Goal: Complete application form: Complete application form

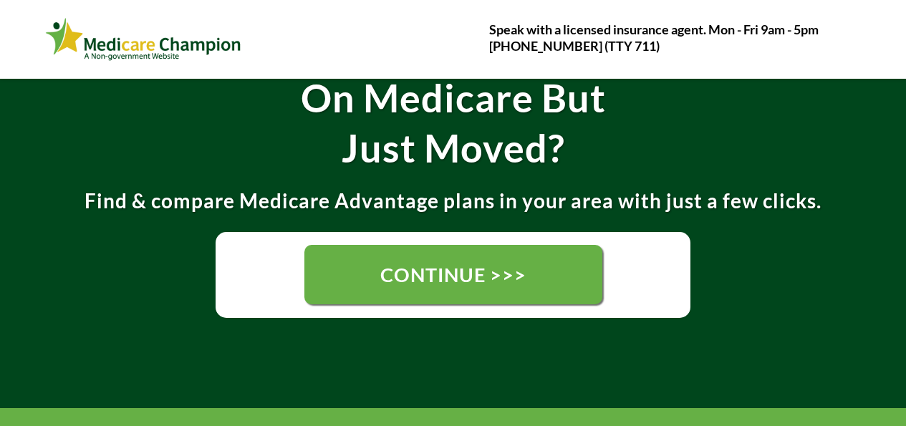
click at [441, 263] on link "CONTINUE >>>" at bounding box center [453, 274] width 298 height 59
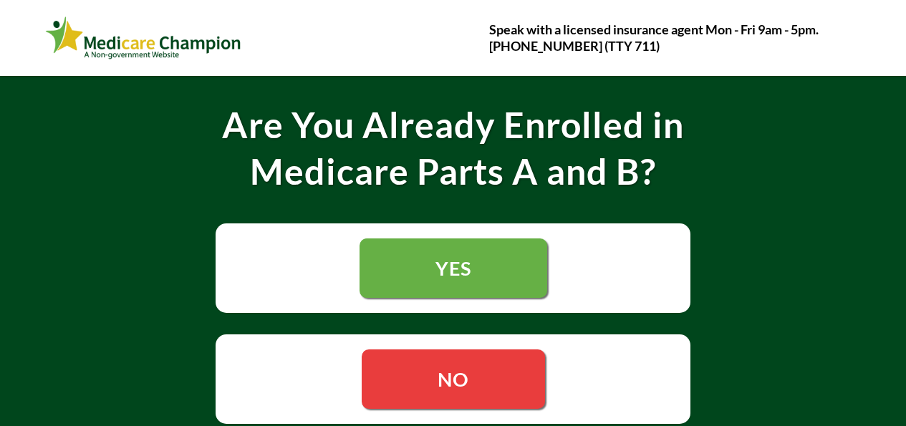
scroll to position [215, 0]
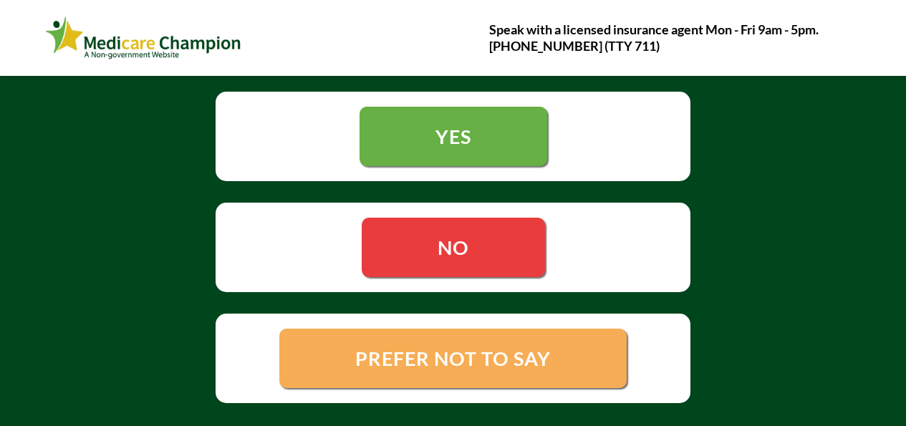
click at [457, 241] on span "NO" at bounding box center [452, 248] width 31 height 24
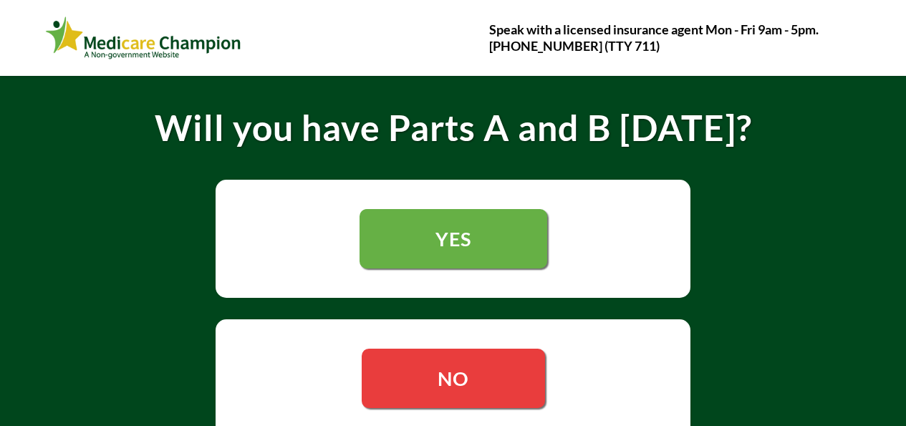
scroll to position [215, 0]
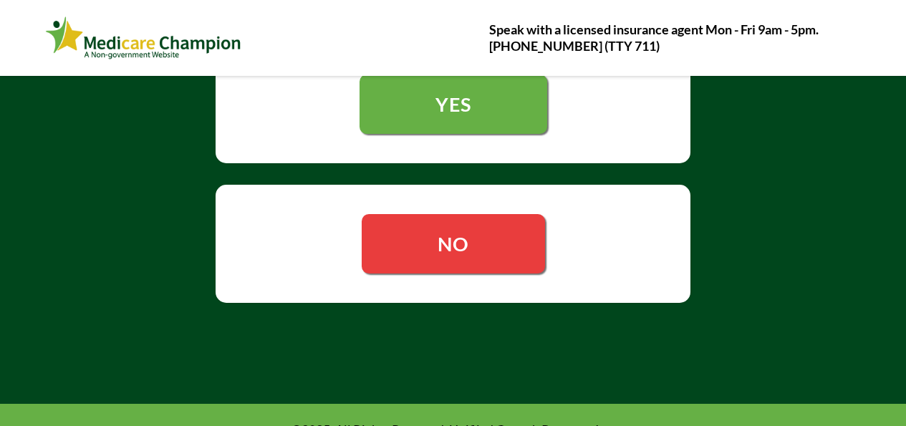
click at [453, 246] on span "NO" at bounding box center [453, 243] width 32 height 24
